Goal: Task Accomplishment & Management: Use online tool/utility

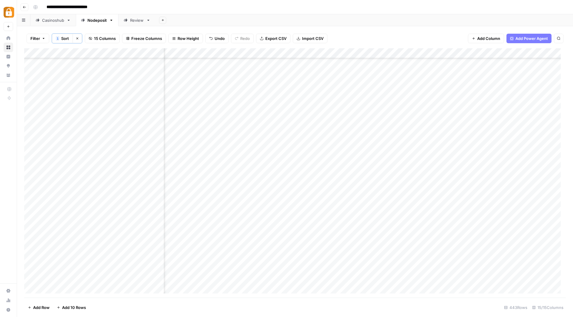
scroll to position [4266, 397]
click at [95, 21] on div "Nodeposit" at bounding box center [96, 20] width 19 height 6
click at [37, 39] on span "Filter" at bounding box center [35, 38] width 10 height 6
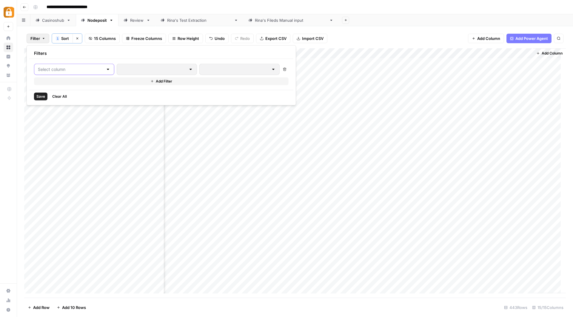
click at [87, 70] on input "text" at bounding box center [70, 70] width 65 height 6
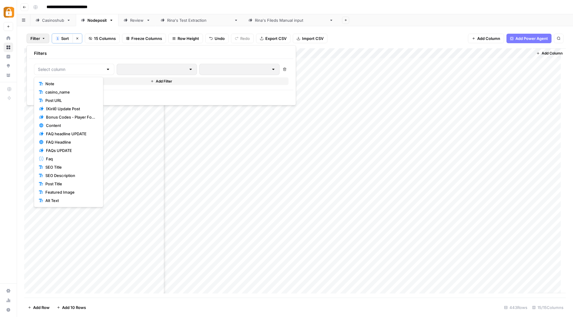
click at [62, 80] on button "Note" at bounding box center [68, 84] width 64 height 8
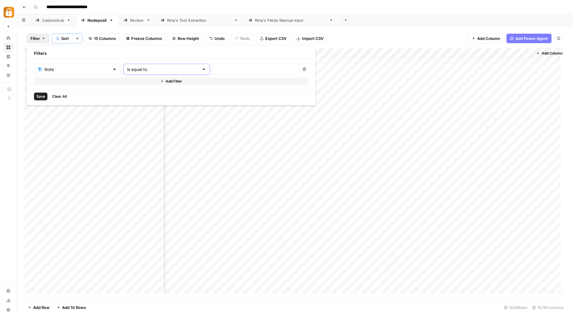
click at [160, 69] on input "is equal to" at bounding box center [163, 70] width 72 height 6
click at [134, 98] on span "contains" at bounding box center [139, 101] width 57 height 6
type input "contains"
click at [216, 67] on input "text" at bounding box center [255, 70] width 79 height 6
type input "done"
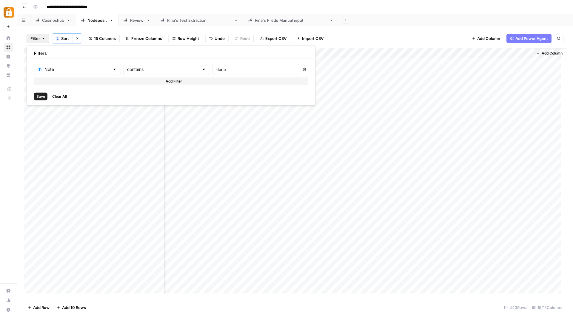
click at [41, 97] on span "Save" at bounding box center [40, 96] width 9 height 5
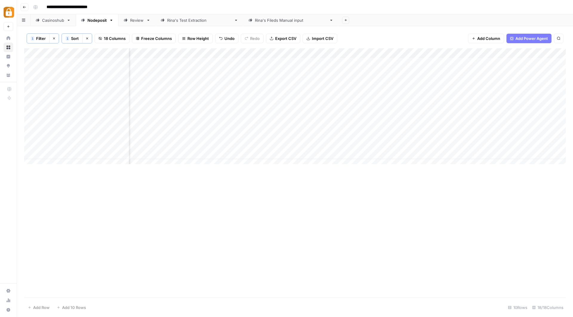
scroll to position [0, 0]
click at [241, 81] on div "Add Column" at bounding box center [294, 108] width 541 height 121
click at [241, 81] on textarea "**********" at bounding box center [194, 83] width 130 height 8
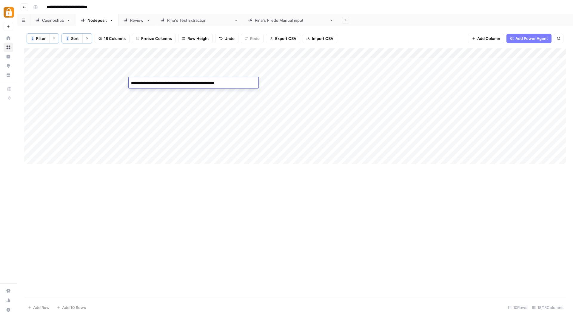
click at [241, 81] on textarea "**********" at bounding box center [194, 83] width 130 height 8
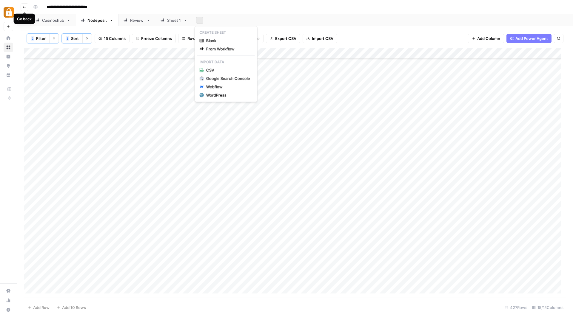
scroll to position [483, 0]
click at [27, 7] on button "Go back" at bounding box center [25, 7] width 8 height 8
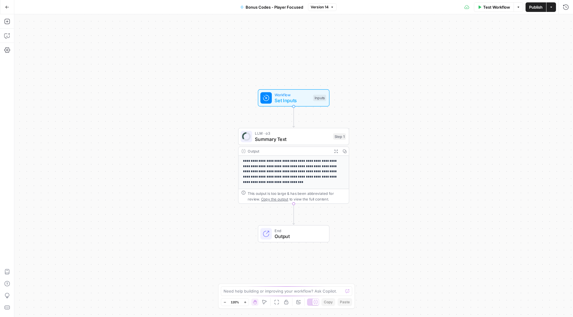
click at [10, 9] on button "Go Back" at bounding box center [7, 7] width 11 height 11
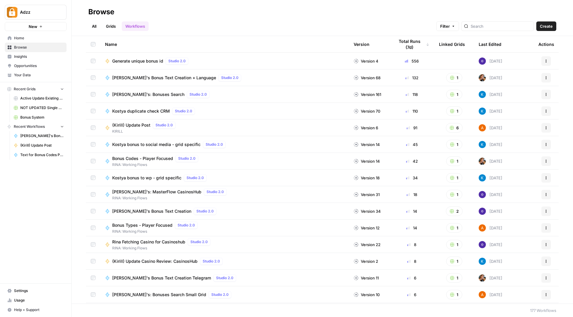
click at [114, 28] on link "Grids" at bounding box center [110, 26] width 17 height 10
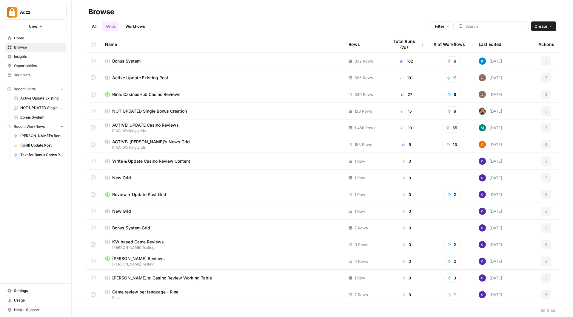
click at [162, 59] on div "Bonus System" at bounding box center [222, 61] width 234 height 6
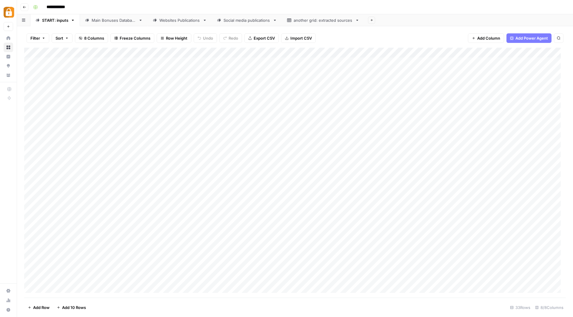
click at [252, 20] on div "Social media publications" at bounding box center [246, 20] width 47 height 6
click at [449, 214] on div "Add Column" at bounding box center [294, 173] width 541 height 251
click at [454, 214] on textarea "**********" at bounding box center [466, 215] width 95 height 8
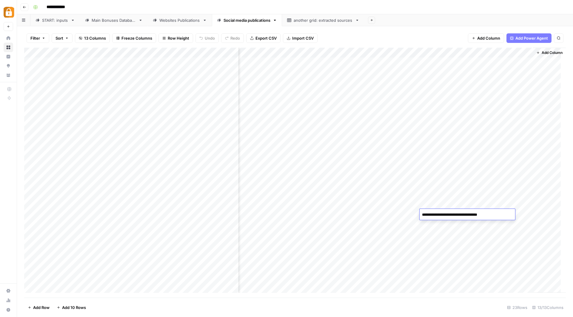
click at [451, 225] on div "Add Column" at bounding box center [294, 173] width 541 height 251
click at [503, 210] on div "Add Column" at bounding box center [294, 173] width 541 height 251
click at [392, 214] on div "Add Column" at bounding box center [294, 173] width 541 height 251
click at [392, 214] on div at bounding box center [395, 214] width 50 height 11
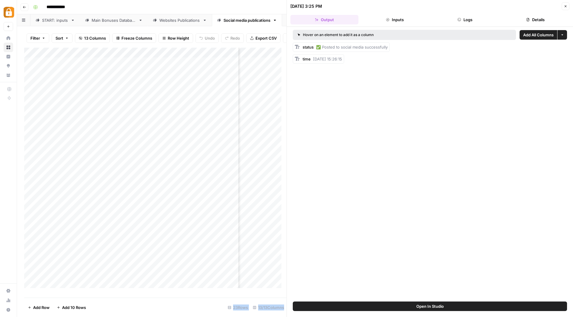
click at [466, 21] on button "Logs" at bounding box center [465, 20] width 68 height 10
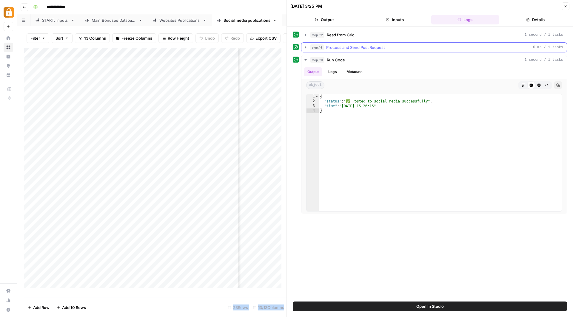
click at [306, 46] on icon "button" at bounding box center [305, 47] width 5 height 5
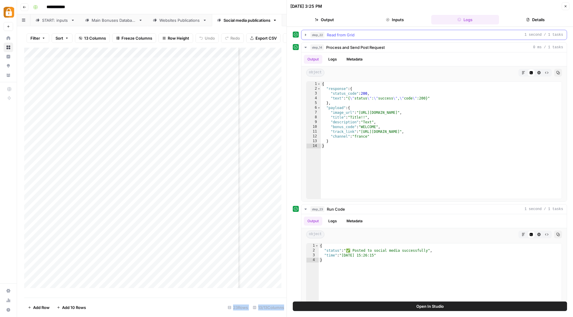
click at [304, 34] on icon "button" at bounding box center [305, 35] width 5 height 5
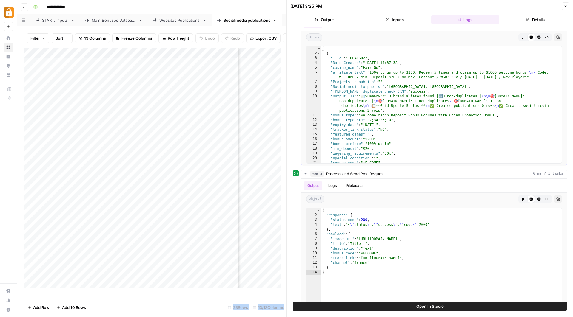
type textarea "**********"
drag, startPoint x: 501, startPoint y: 114, endPoint x: 364, endPoint y: 115, distance: 137.8
click at [363, 115] on div "[ { "__id" : "10041602" , "Date Created" : "[DATE] 14:37:38" , "casino_name" : …" at bounding box center [439, 109] width 236 height 127
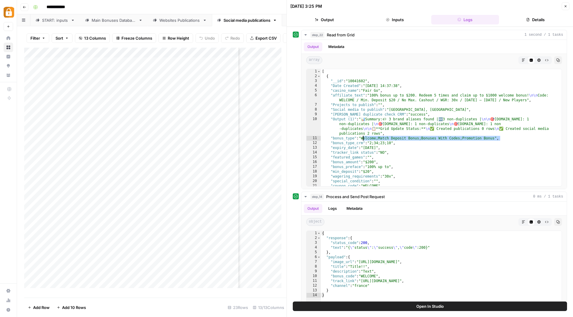
click at [272, 12] on div "**********" at bounding box center [299, 7] width 536 height 10
click at [494, 137] on div "[ { "__id" : "10041602" , "Date Created" : "[DATE] 14:37:38" , "casino_name" : …" at bounding box center [439, 132] width 236 height 127
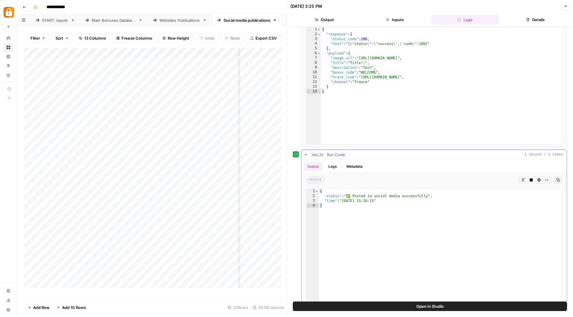
scroll to position [213, 0]
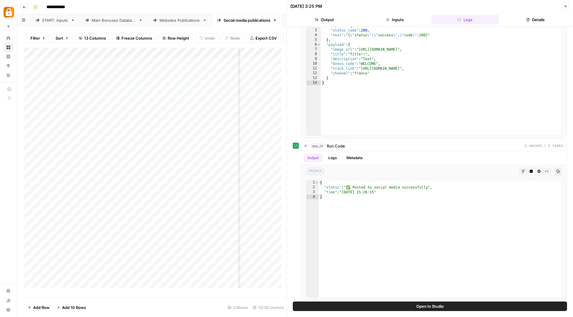
click at [256, 10] on div "**********" at bounding box center [299, 7] width 536 height 10
click at [567, 7] on button "Close" at bounding box center [565, 6] width 8 height 8
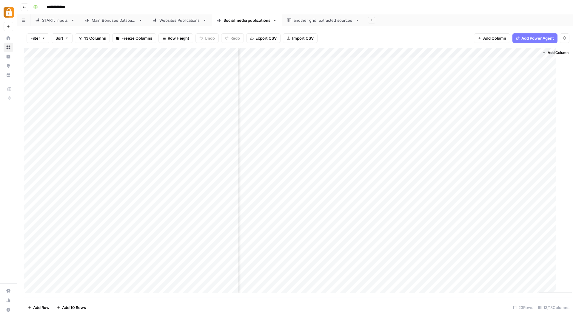
scroll to position [0, 421]
click at [453, 214] on div "Add Column" at bounding box center [294, 173] width 541 height 251
click at [457, 162] on div "Add Column" at bounding box center [294, 173] width 541 height 251
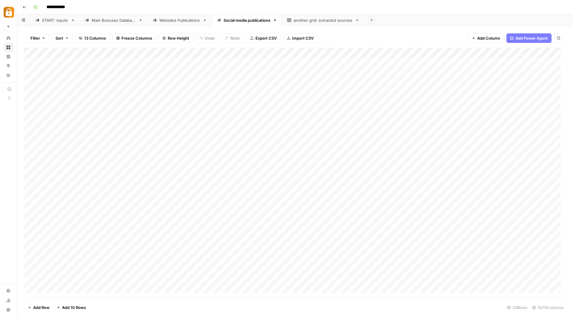
click at [211, 206] on div "Add Column" at bounding box center [294, 173] width 541 height 251
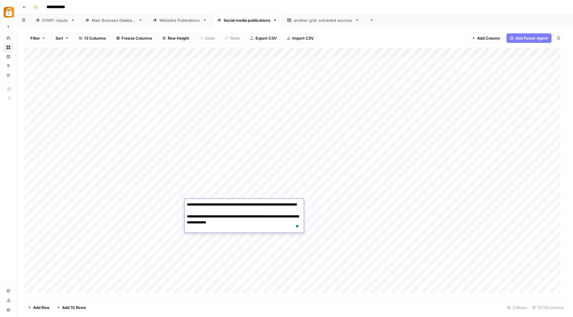
click at [211, 206] on textarea "**********" at bounding box center [243, 217] width 119 height 32
click at [218, 163] on div "Add Column" at bounding box center [294, 173] width 541 height 251
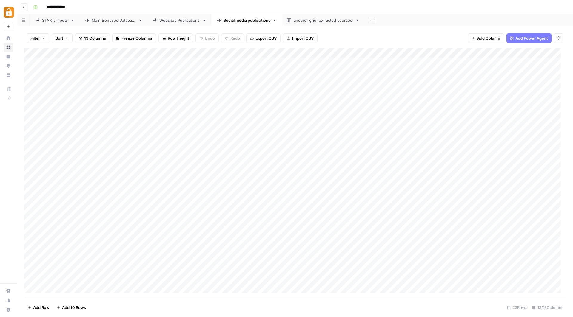
click at [218, 163] on div "Add Column" at bounding box center [294, 173] width 541 height 251
click at [368, 164] on div "Add Column" at bounding box center [294, 173] width 541 height 251
click at [393, 165] on div "Add Column" at bounding box center [294, 173] width 541 height 251
click at [396, 163] on div "Add Column" at bounding box center [294, 173] width 541 height 251
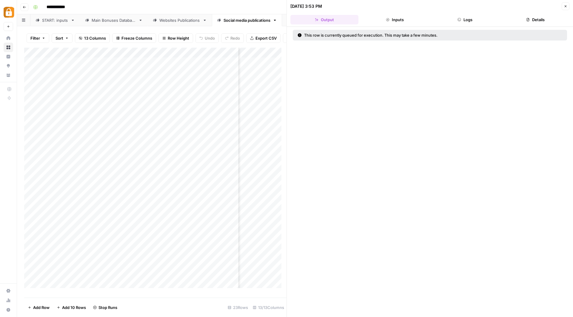
click at [566, 6] on icon "button" at bounding box center [565, 6] width 4 height 4
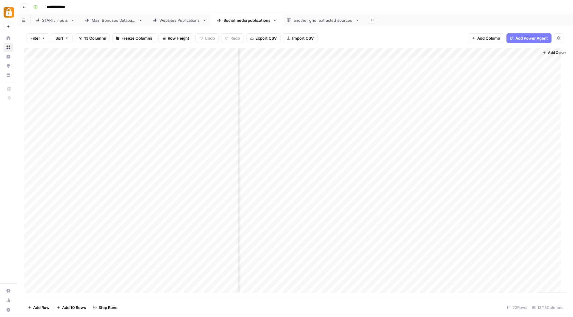
scroll to position [0, 428]
click at [413, 11] on div "**********" at bounding box center [299, 7] width 536 height 10
click at [387, 162] on div "Add Column" at bounding box center [294, 173] width 541 height 251
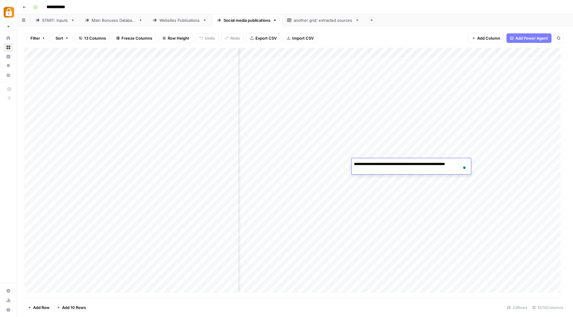
click at [215, 167] on div "Add Column" at bounding box center [294, 173] width 541 height 251
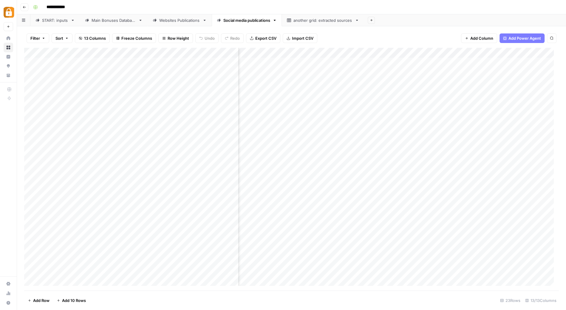
click at [399, 13] on header "**********" at bounding box center [291, 7] width 549 height 14
drag, startPoint x: 239, startPoint y: 52, endPoint x: 272, endPoint y: 54, distance: 33.2
click at [272, 54] on div "Add Column" at bounding box center [291, 169] width 535 height 242
drag, startPoint x: 272, startPoint y: 54, endPoint x: 306, endPoint y: 50, distance: 33.6
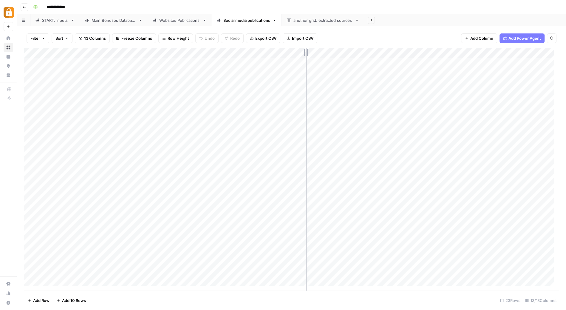
click at [306, 50] on div "Add Column" at bounding box center [291, 169] width 535 height 242
drag, startPoint x: 306, startPoint y: 51, endPoint x: 250, endPoint y: 49, distance: 56.4
click at [250, 49] on div "Add Column" at bounding box center [291, 169] width 535 height 242
click at [419, 160] on div "Add Column" at bounding box center [291, 169] width 535 height 242
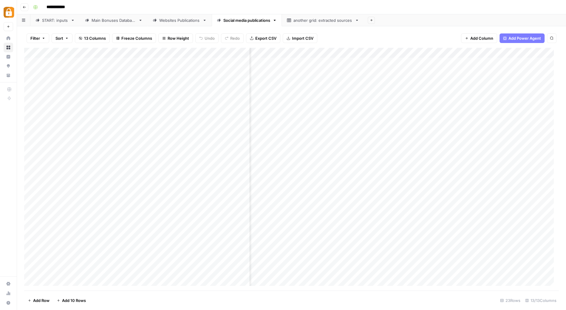
click at [419, 160] on div "Add Column" at bounding box center [291, 169] width 535 height 242
click at [417, 140] on div "Add Column" at bounding box center [291, 169] width 535 height 242
click at [416, 162] on div "Add Column" at bounding box center [291, 169] width 535 height 242
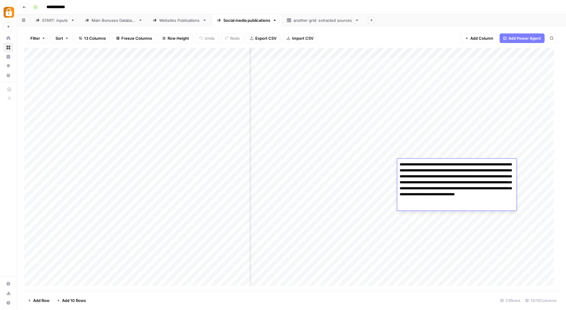
click at [416, 162] on textarea "**********" at bounding box center [456, 185] width 119 height 50
click at [52, 25] on link "START: inputs" at bounding box center [55, 20] width 50 height 12
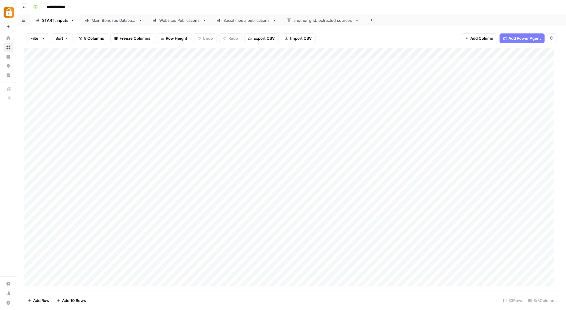
click at [119, 17] on div "Main Bonuses Database" at bounding box center [114, 20] width 44 height 6
click at [59, 21] on div "START: inputs" at bounding box center [55, 20] width 26 height 6
click at [112, 21] on div "Main Bonuses Database" at bounding box center [114, 20] width 44 height 6
click at [292, 66] on div "Add Column" at bounding box center [291, 169] width 535 height 242
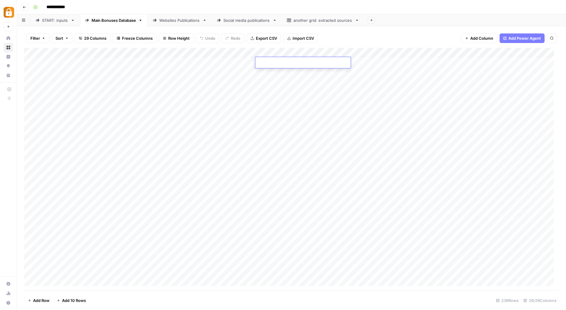
click at [290, 74] on div "Add Column" at bounding box center [291, 169] width 535 height 242
click at [293, 63] on div "Add Column" at bounding box center [291, 169] width 535 height 242
click at [232, 20] on div "Social media publications" at bounding box center [246, 20] width 47 height 6
click at [110, 19] on div "Main Bonuses Database" at bounding box center [114, 20] width 44 height 6
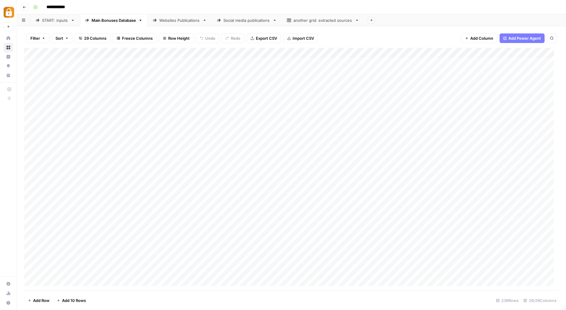
click at [292, 63] on div "Add Column" at bounding box center [291, 169] width 535 height 242
click at [292, 63] on textarea at bounding box center [302, 63] width 95 height 8
click at [254, 18] on div "Social media publications" at bounding box center [246, 20] width 47 height 6
click at [185, 18] on div "Websites Publications" at bounding box center [179, 20] width 41 height 6
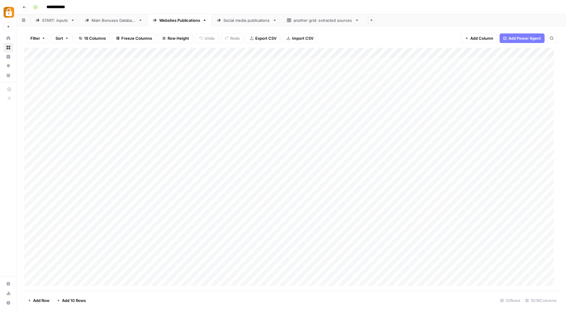
click at [257, 29] on div "Filter Sort 16 Columns Freeze Columns Row Height Undo Redo Export CSV Import CS…" at bounding box center [291, 38] width 535 height 19
click at [249, 18] on div "Social media publications" at bounding box center [246, 20] width 47 height 6
